Goal: Check status

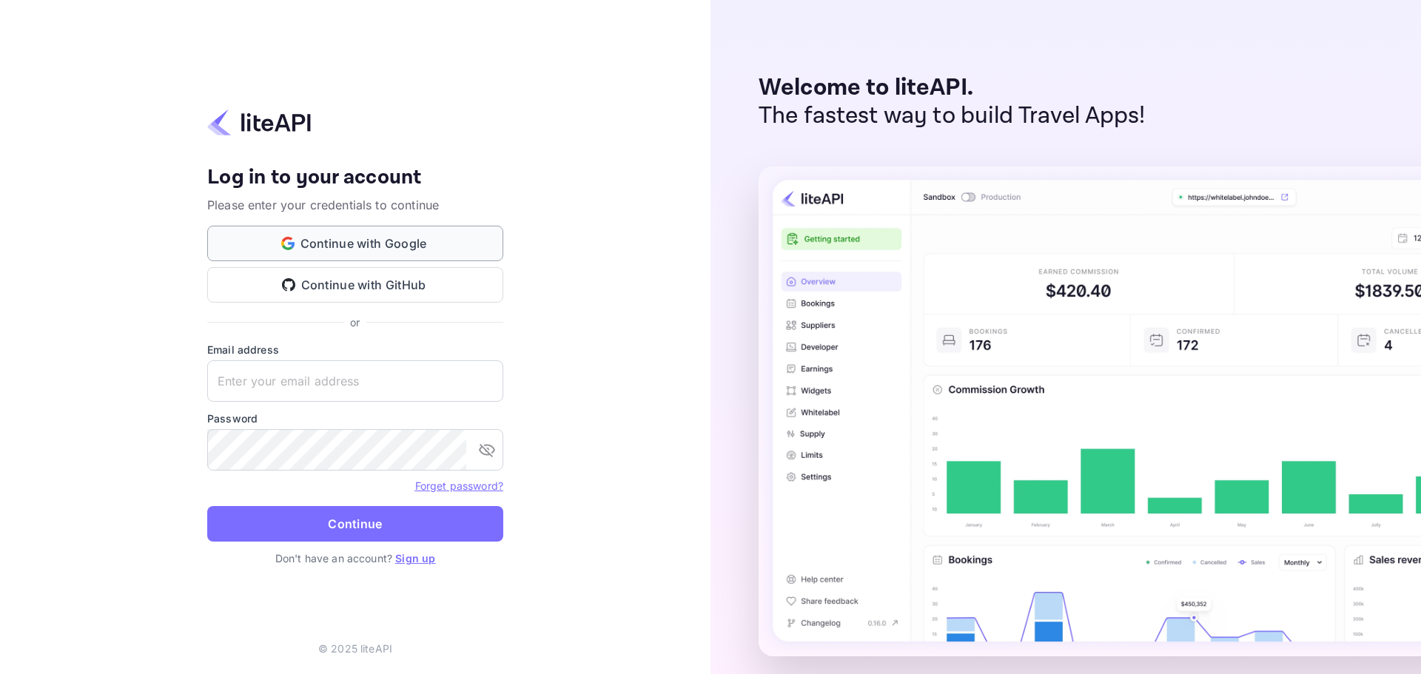
click at [403, 254] on button "Continue with Google" at bounding box center [355, 244] width 296 height 36
click at [391, 374] on input "text" at bounding box center [355, 380] width 296 height 41
click at [356, 371] on input "text" at bounding box center [355, 380] width 296 height 41
paste input "services@withjoy.com"
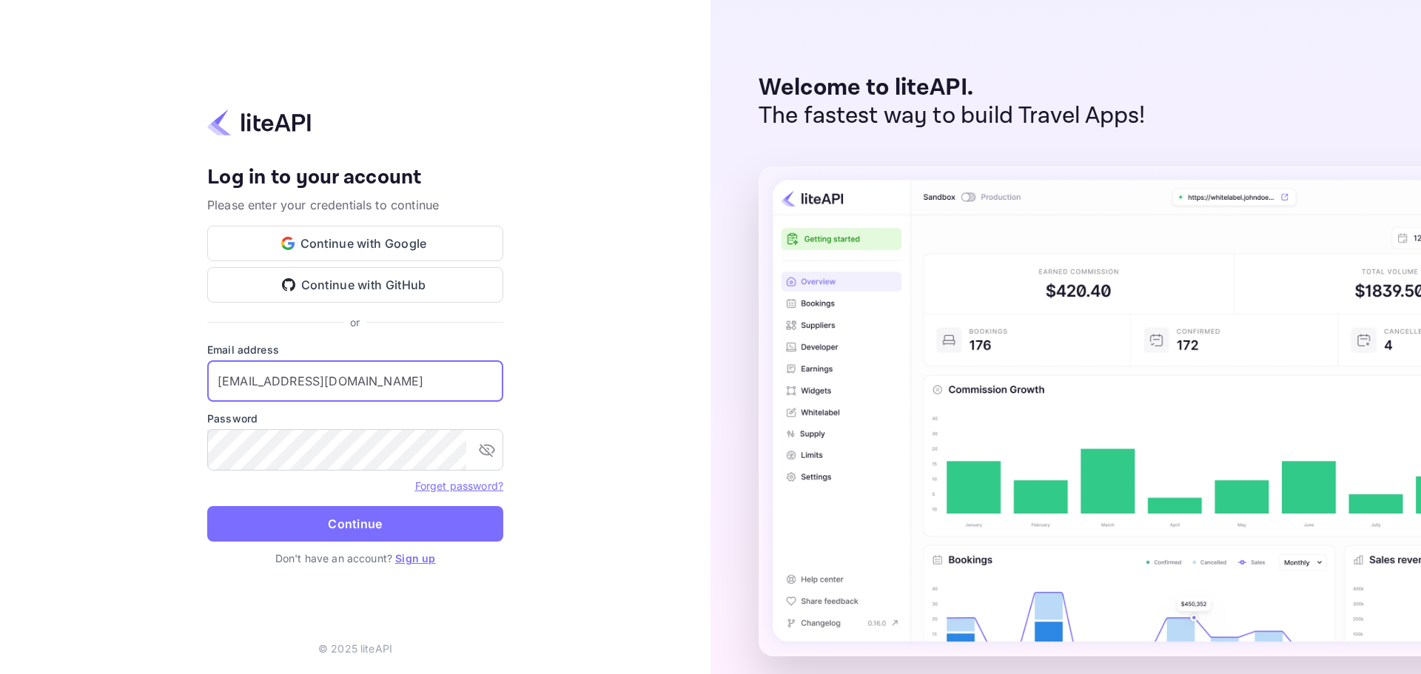
type input "services@withjoy.com"
click at [328, 547] on form "Email address services@withjoy.com ​ Password ​ Forget password? Continue" at bounding box center [355, 446] width 296 height 209
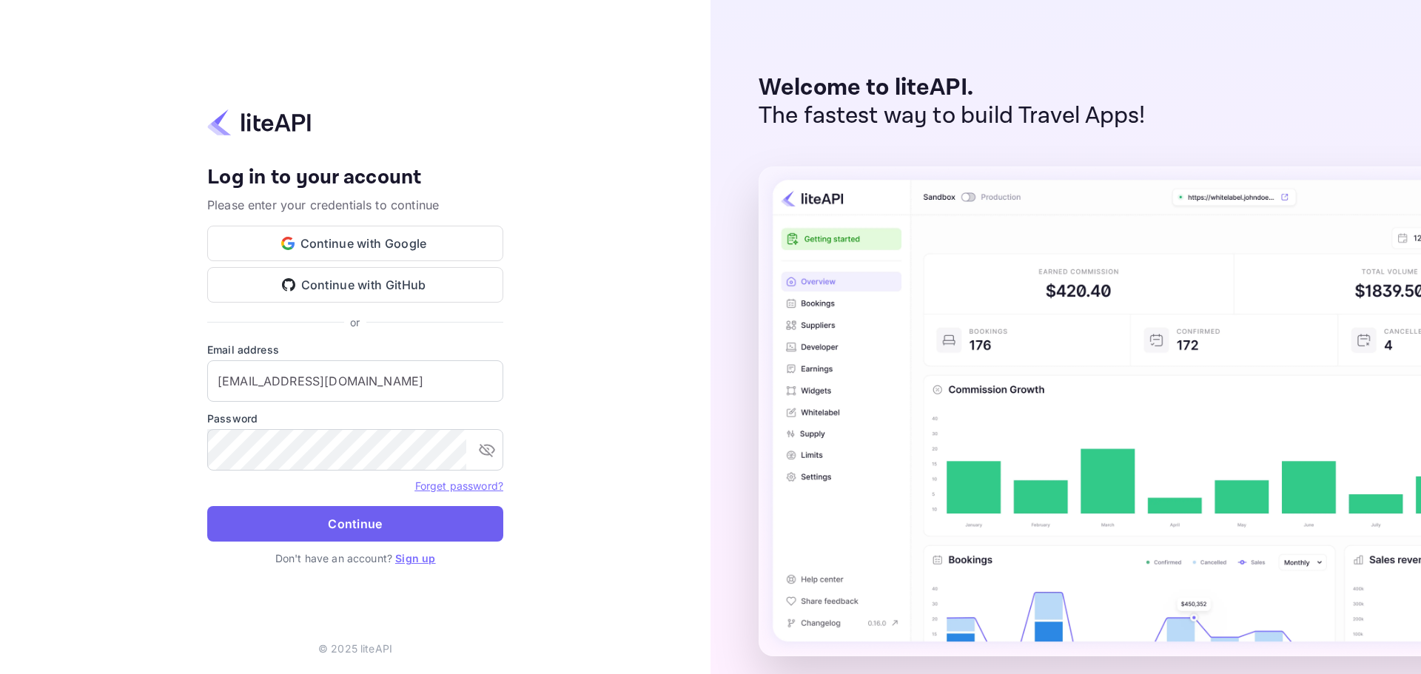
click at [343, 528] on button "Continue" at bounding box center [355, 524] width 296 height 36
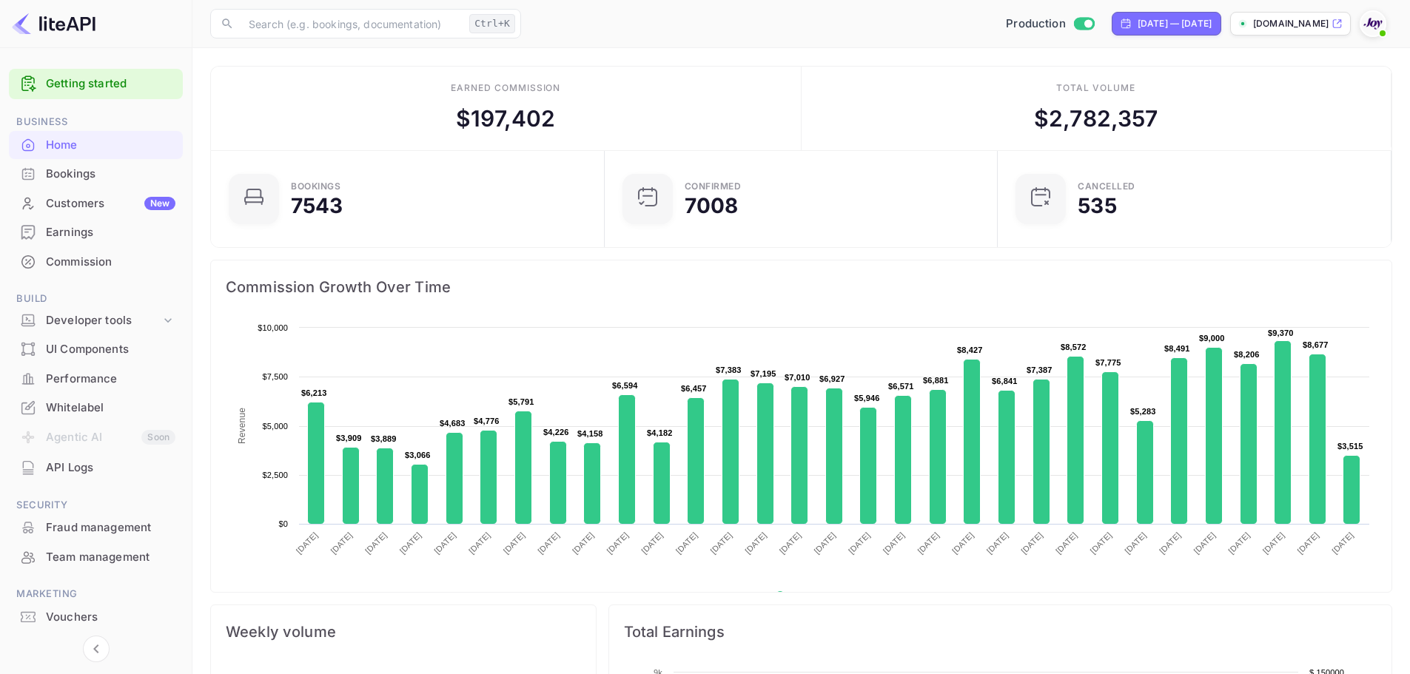
scroll to position [12, 12]
click at [119, 175] on div "Bookings" at bounding box center [110, 174] width 129 height 17
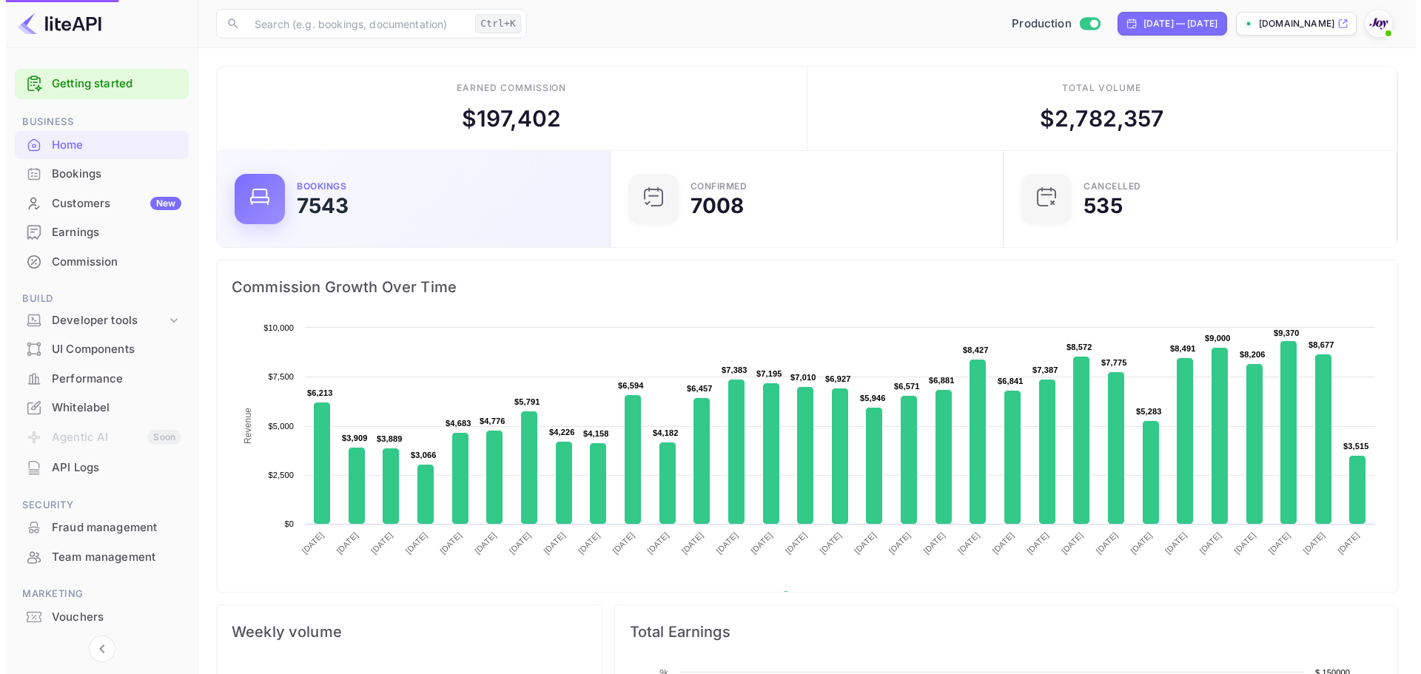
scroll to position [0, 0]
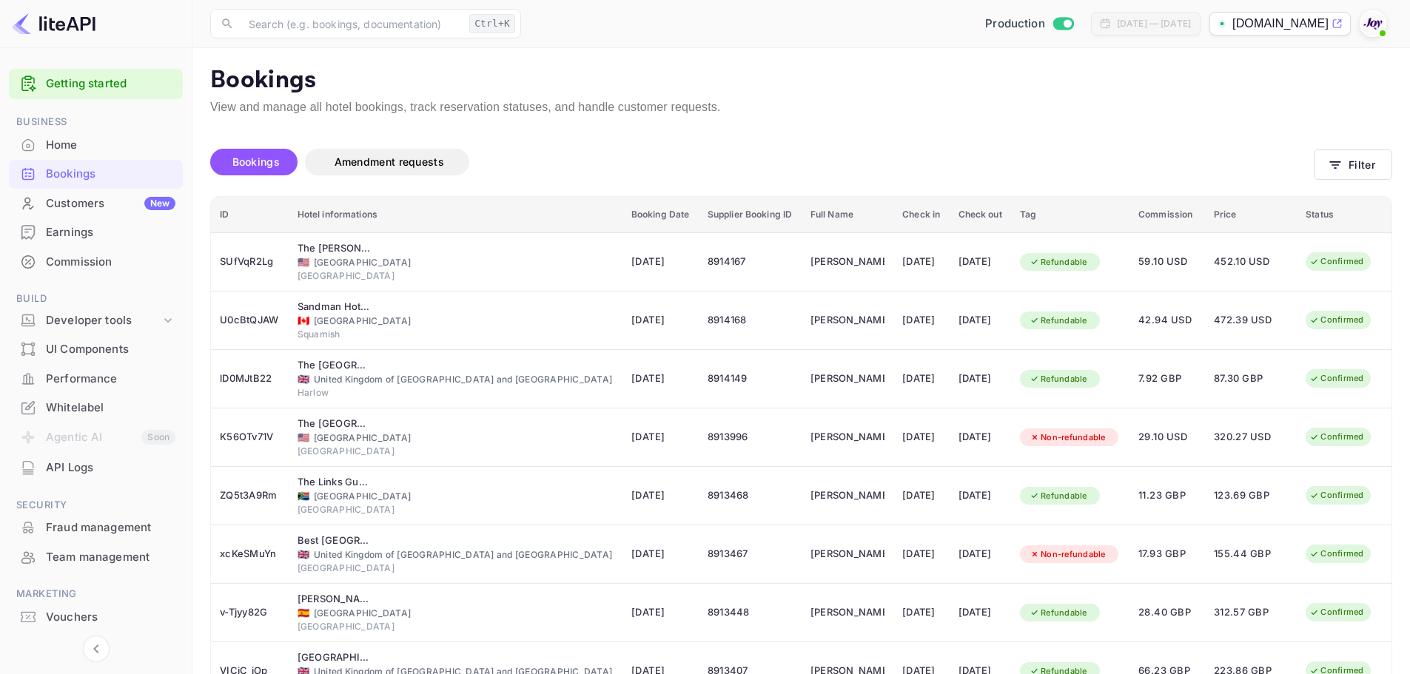
click at [136, 183] on div "Bookings" at bounding box center [96, 174] width 174 height 29
click at [1341, 161] on icon "button" at bounding box center [1334, 165] width 15 height 15
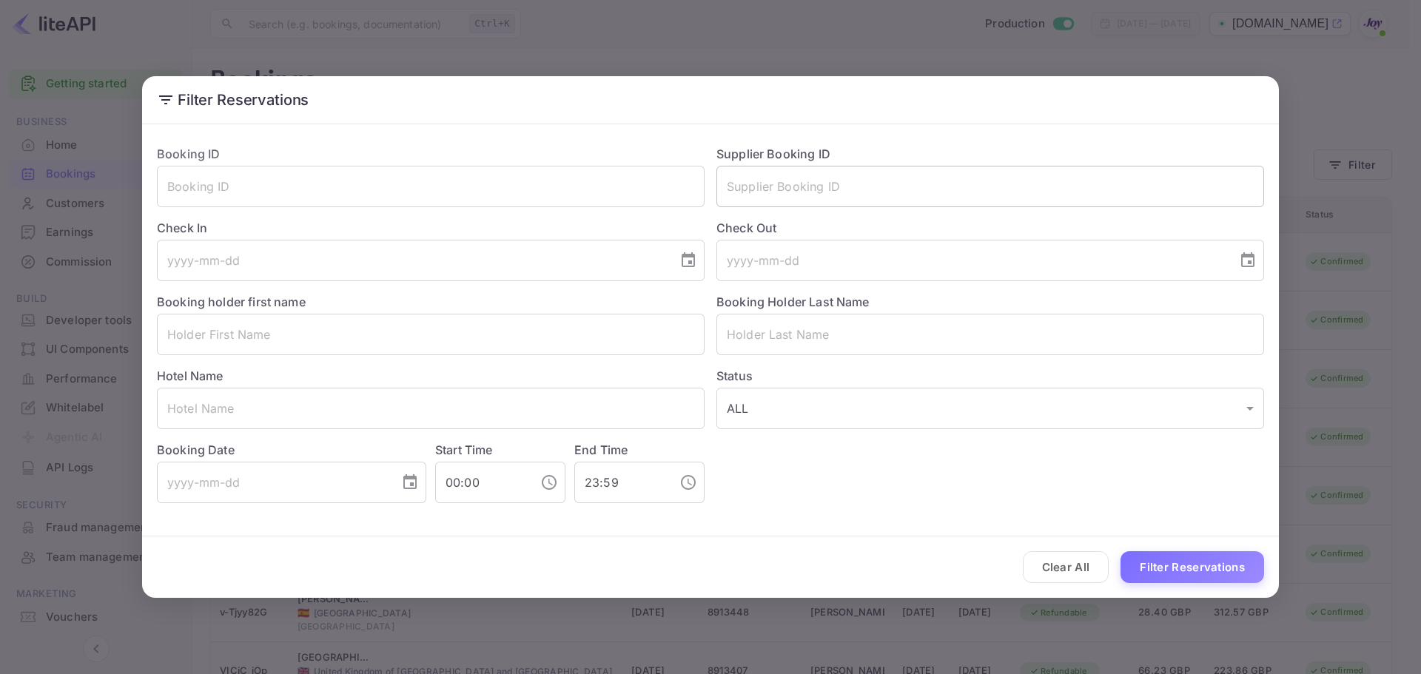
click at [798, 203] on input "text" at bounding box center [990, 186] width 548 height 41
paste input "8650829"
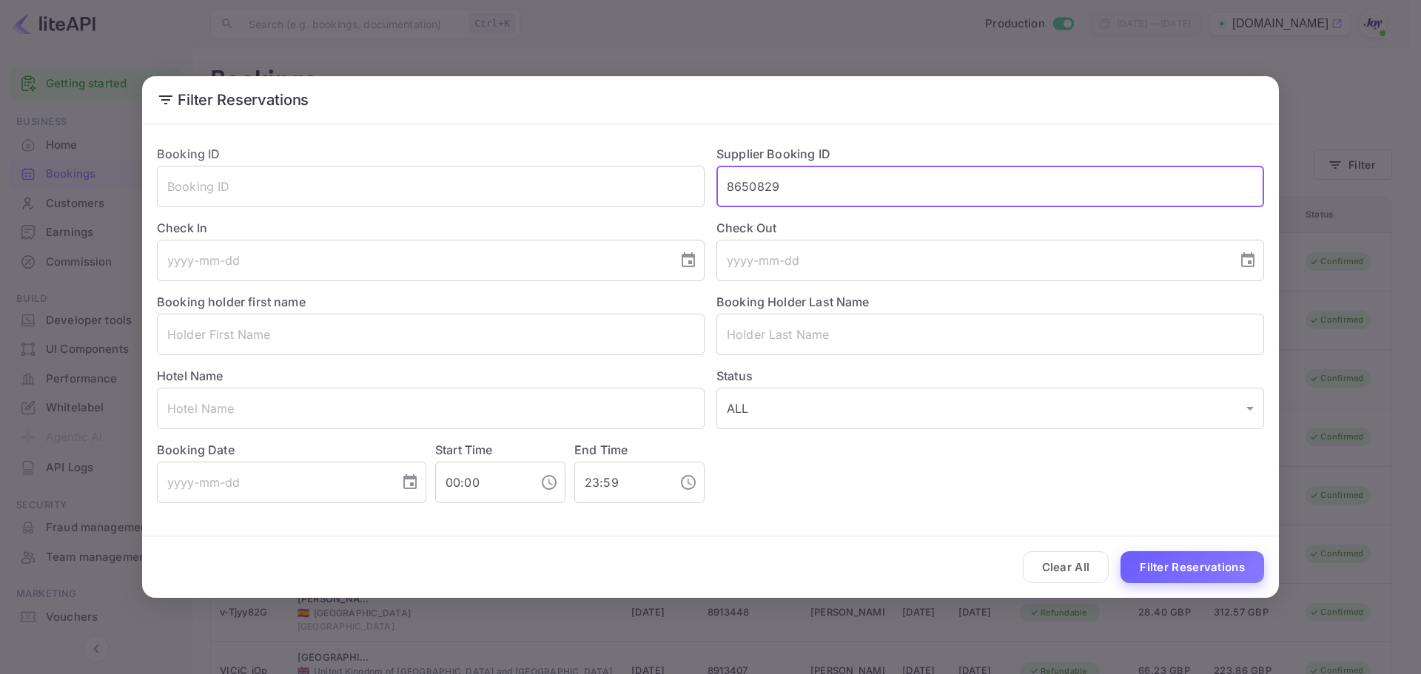
type input "8650829"
click at [1211, 578] on button "Filter Reservations" at bounding box center [1192, 567] width 144 height 32
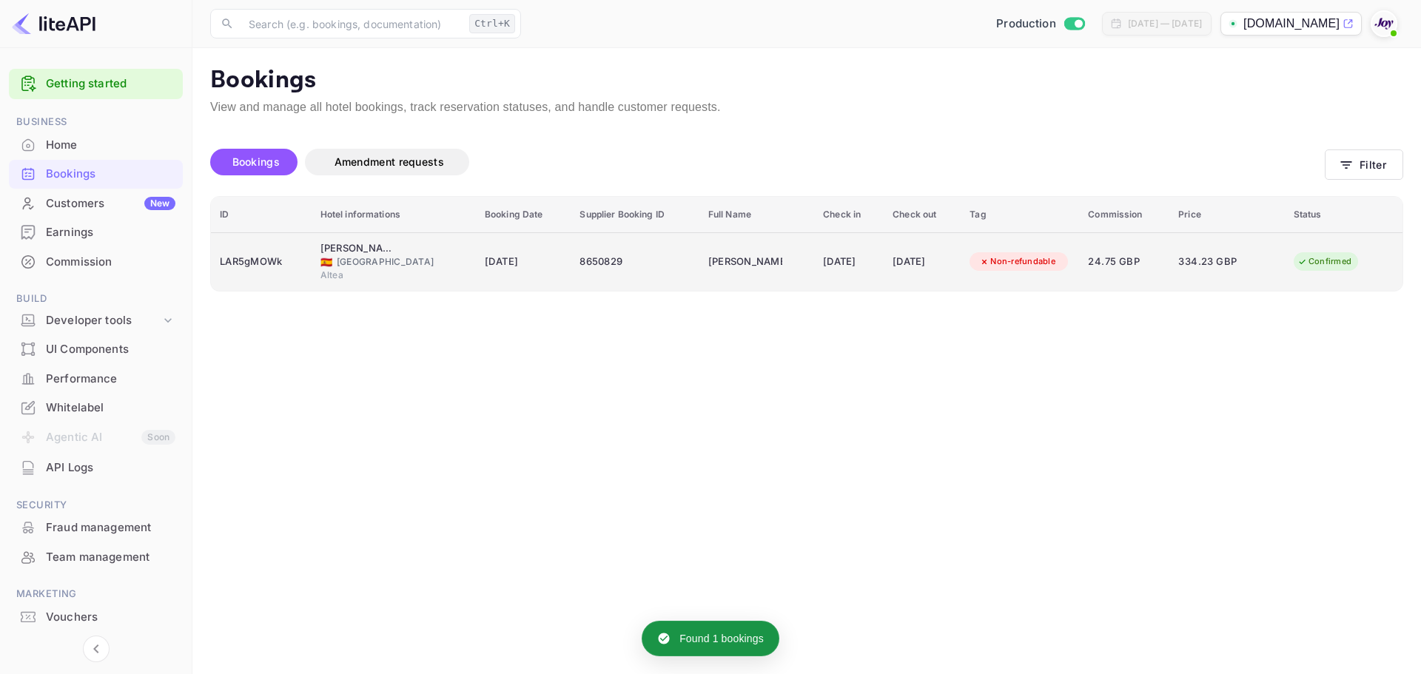
click at [257, 260] on div "LAR5gMOWk" at bounding box center [261, 262] width 83 height 24
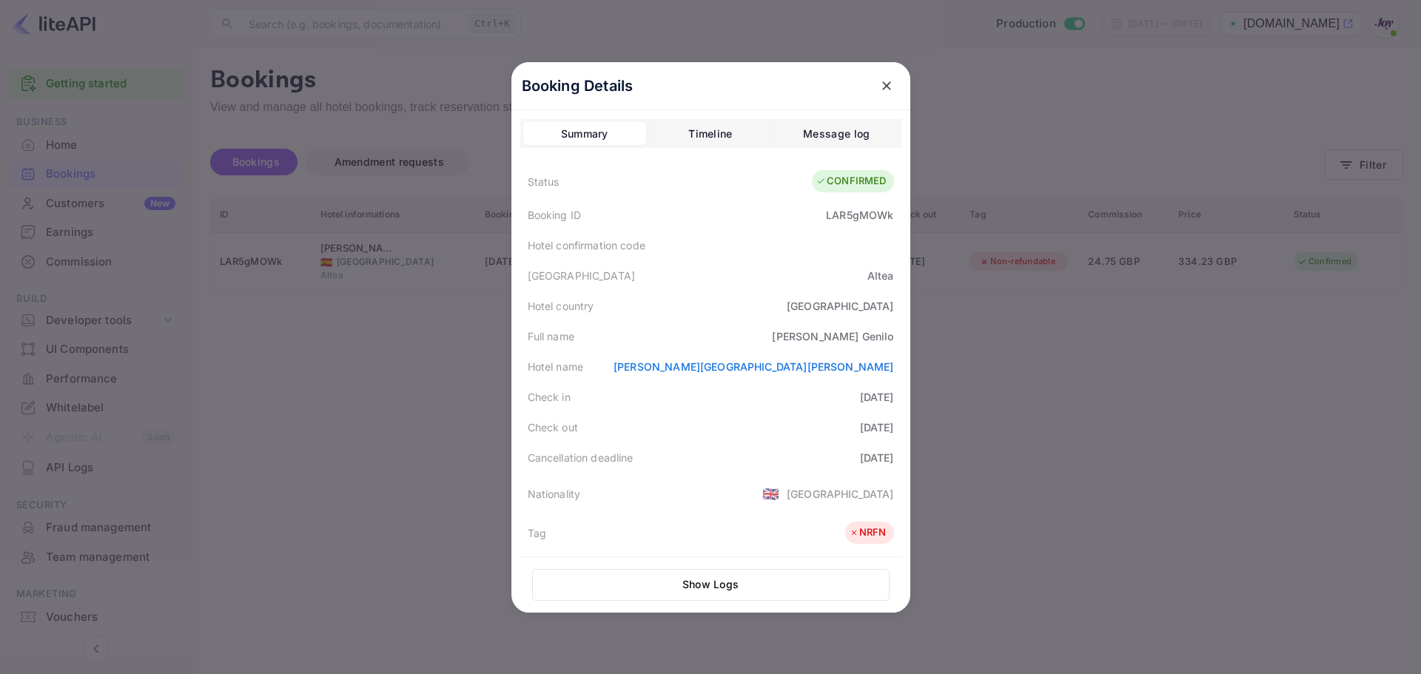
drag, startPoint x: 1135, startPoint y: 483, endPoint x: 1119, endPoint y: 485, distance: 16.3
click at [1135, 483] on div at bounding box center [710, 337] width 1421 height 674
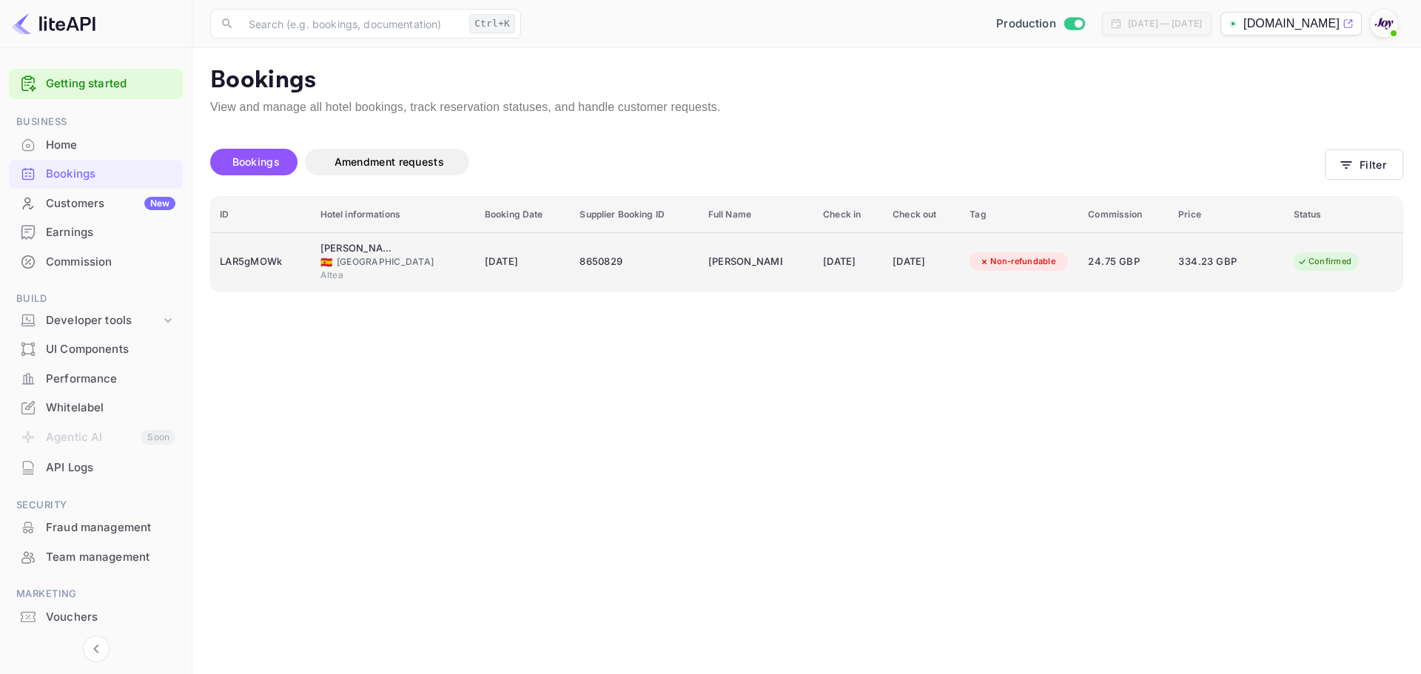
click at [228, 269] on div "LAR5gMOWk" at bounding box center [261, 262] width 83 height 24
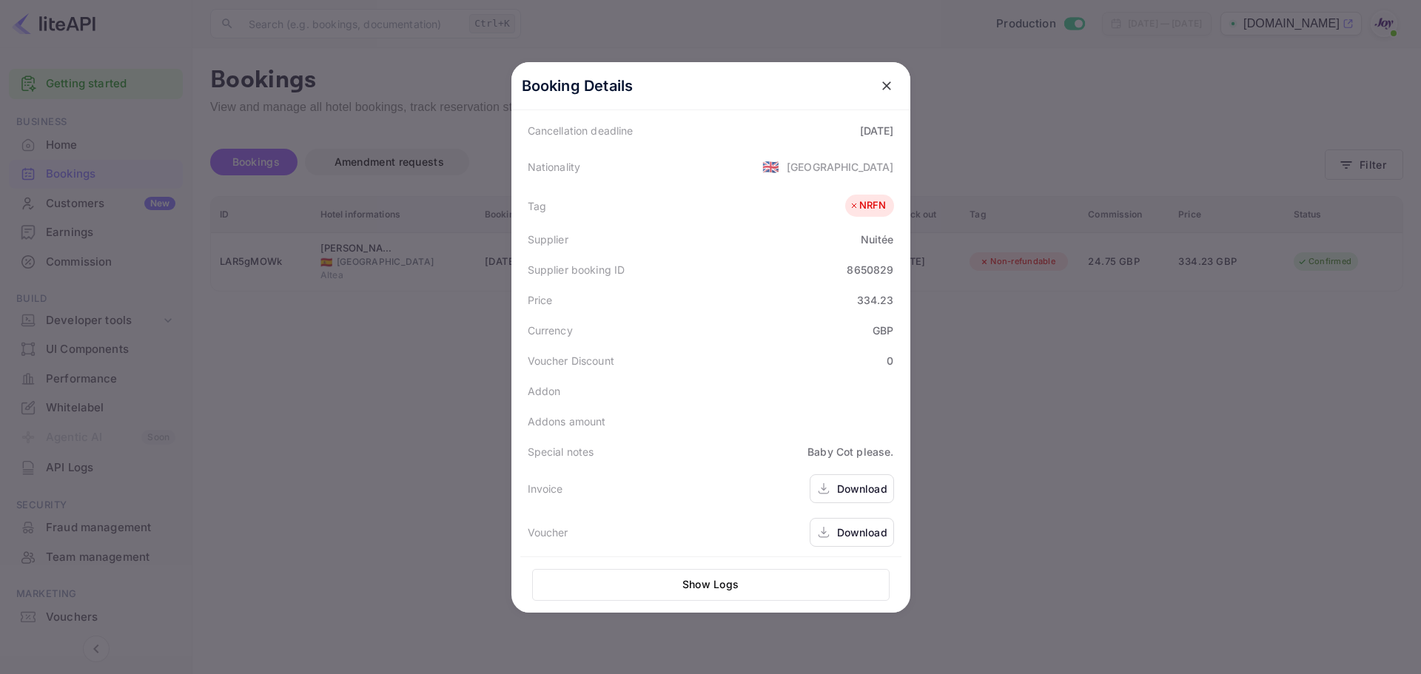
scroll to position [331, 0]
click at [857, 533] on div "Download" at bounding box center [862, 529] width 50 height 16
click at [295, 360] on div at bounding box center [710, 337] width 1421 height 674
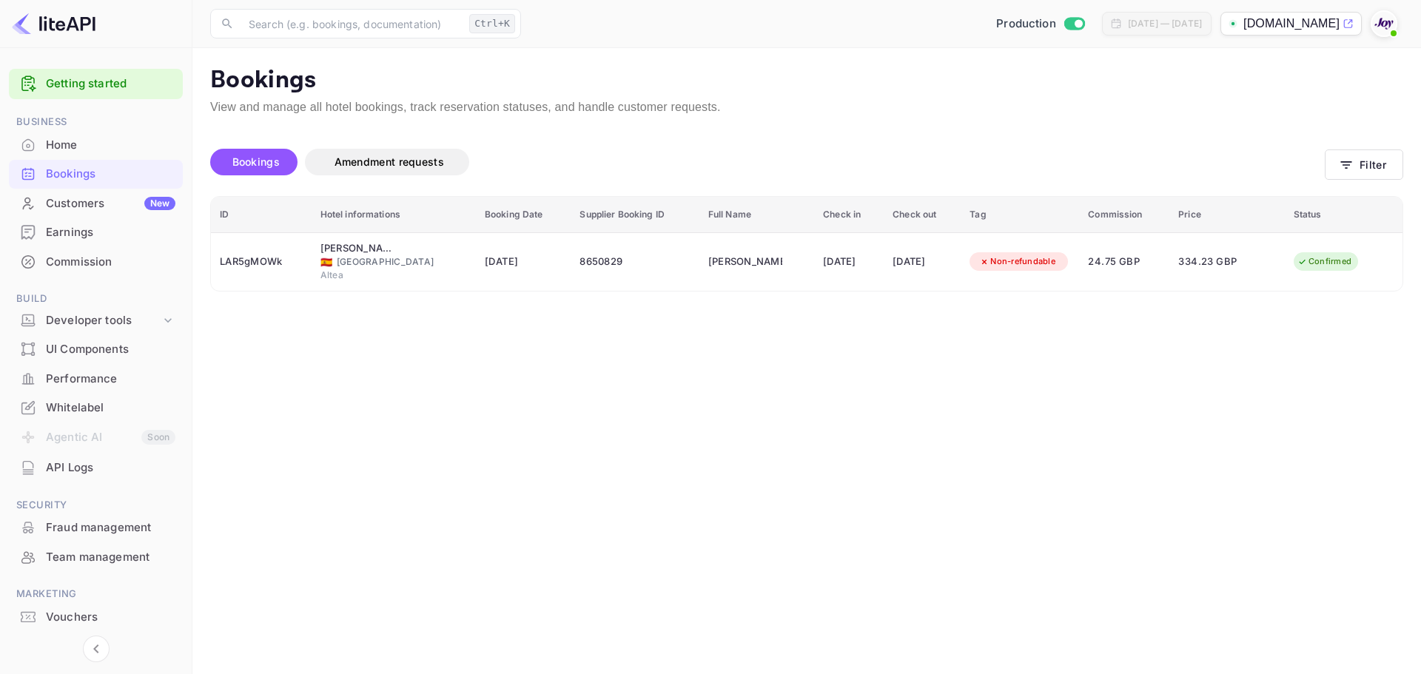
click at [784, 530] on main "Bookings View and manage all hotel bookings, track reservation statuses, and ha…" at bounding box center [806, 361] width 1228 height 626
click at [1388, 164] on button "Filter" at bounding box center [1363, 164] width 78 height 30
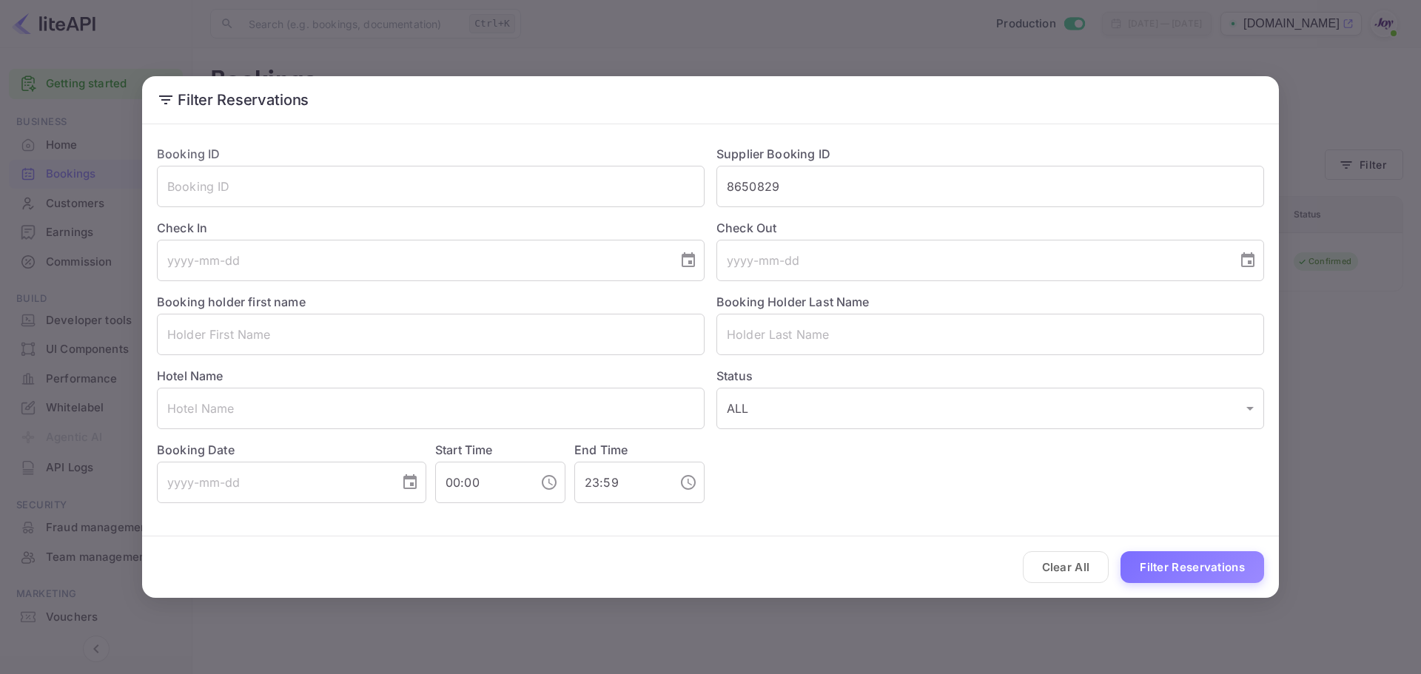
click at [1065, 575] on button "Clear All" at bounding box center [1066, 567] width 87 height 32
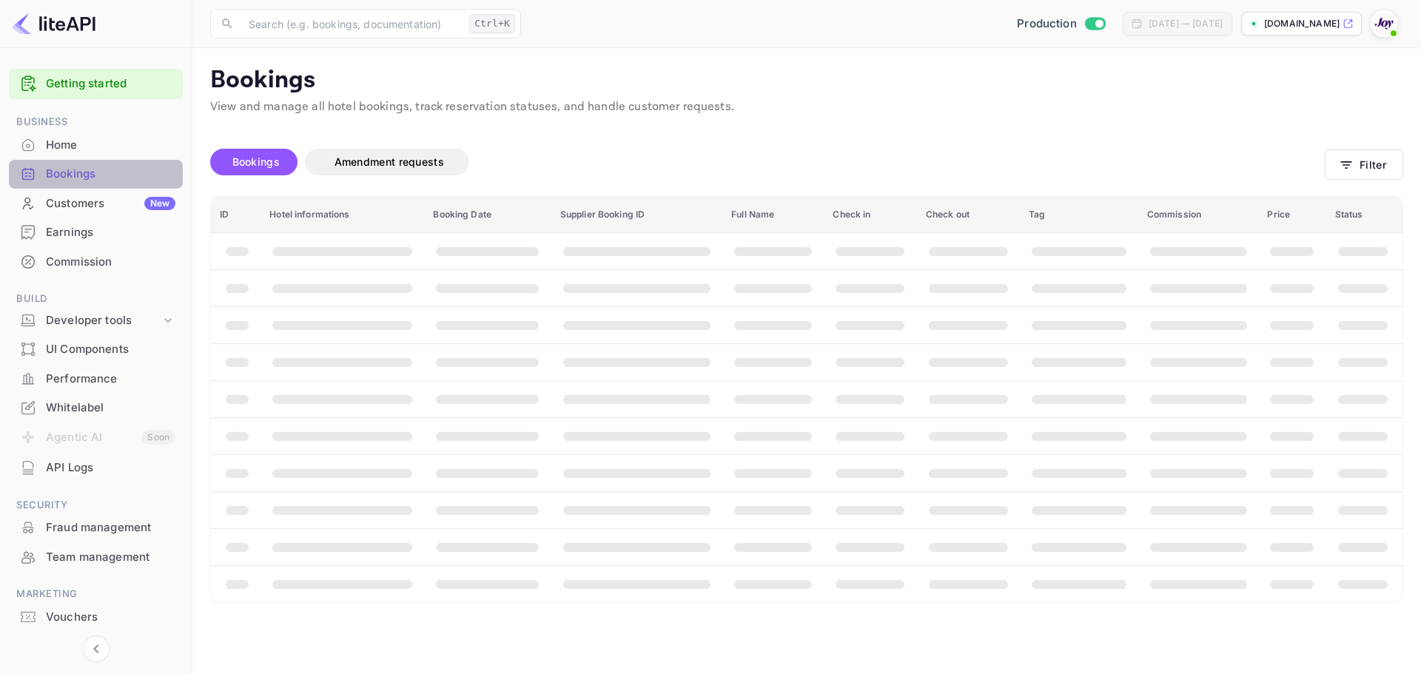
click at [112, 180] on div "Bookings" at bounding box center [110, 174] width 129 height 17
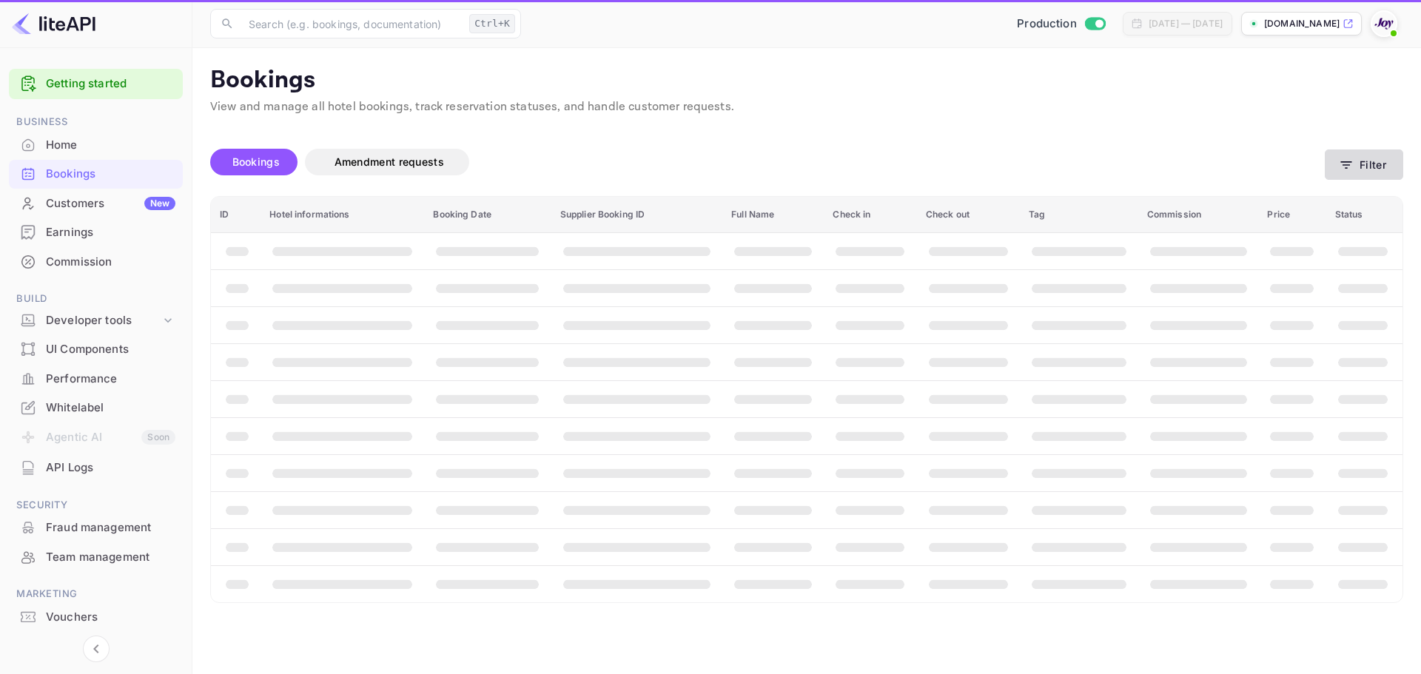
click at [1374, 169] on button "Filter" at bounding box center [1363, 164] width 78 height 30
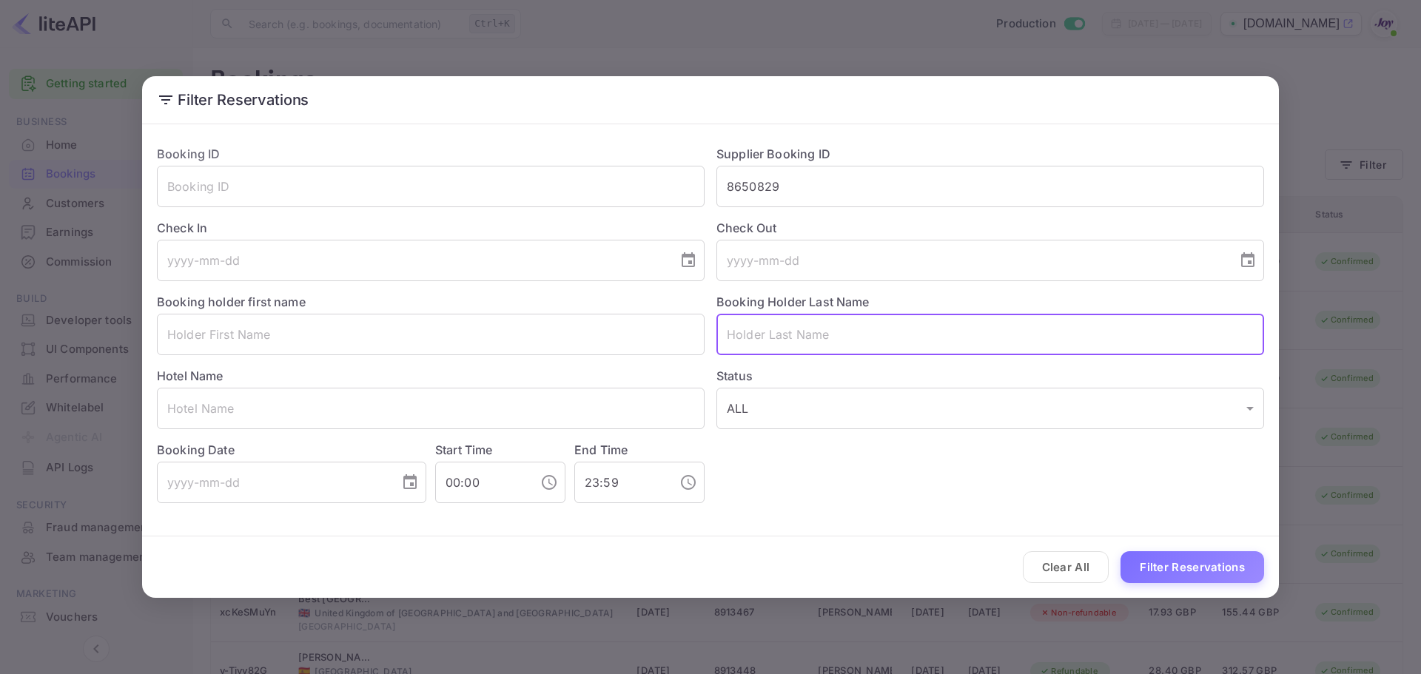
click at [877, 353] on input "text" at bounding box center [990, 334] width 548 height 41
paste input "Kamsari"
type input "Kamsari"
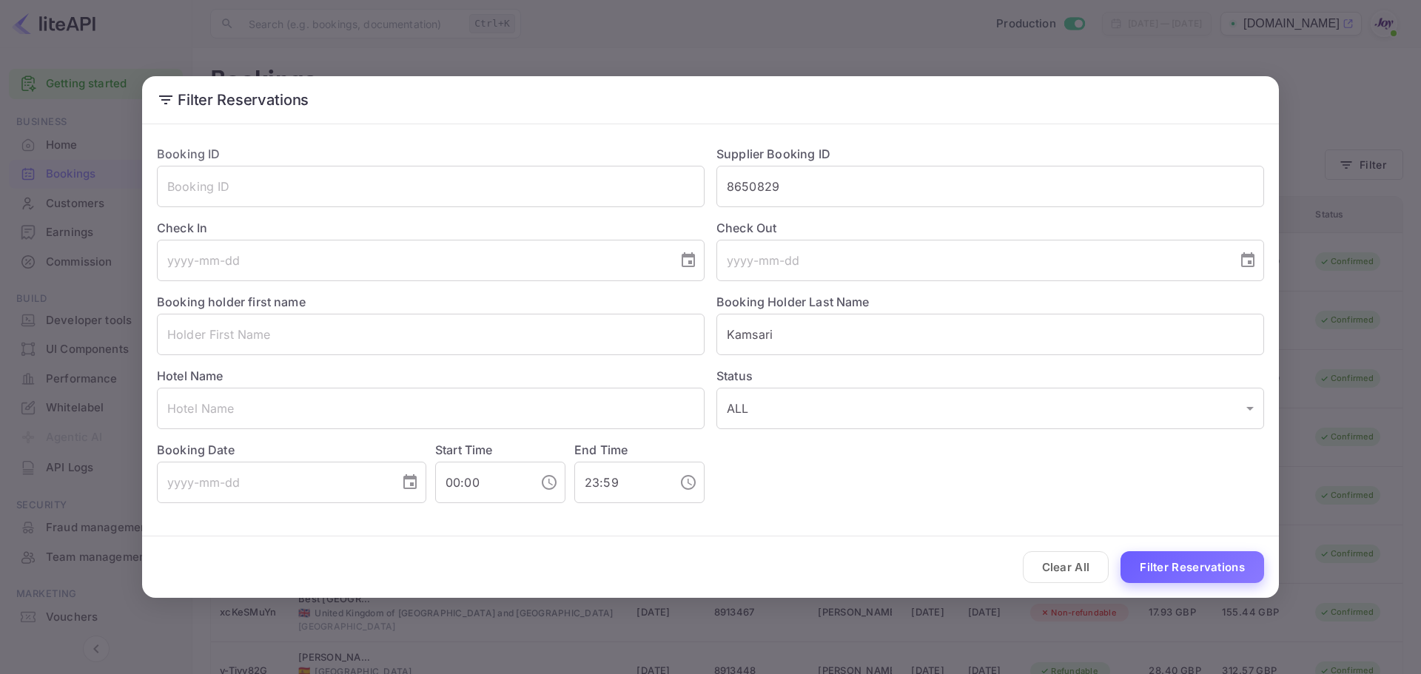
drag, startPoint x: 1213, startPoint y: 548, endPoint x: 1211, endPoint y: 559, distance: 11.3
click at [1213, 548] on div "Clear All Filter Reservations" at bounding box center [710, 566] width 1137 height 61
click at [1210, 564] on button "Filter Reservations" at bounding box center [1192, 567] width 144 height 32
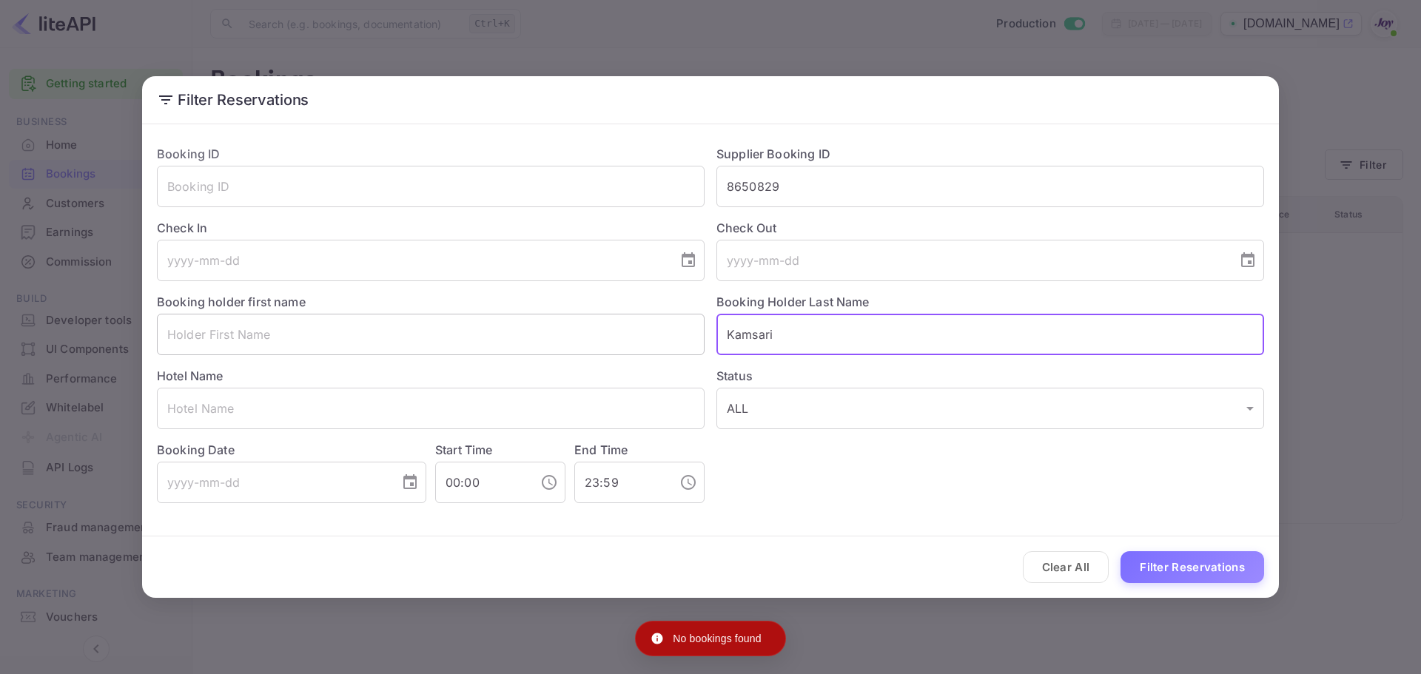
drag, startPoint x: 809, startPoint y: 333, endPoint x: 659, endPoint y: 333, distance: 150.2
click at [659, 333] on div "Booking ID ​ Supplier Booking ID 8650829 ​ Check In ​ Check Out ​ Booking holde…" at bounding box center [704, 318] width 1119 height 370
